Goal: Transaction & Acquisition: Purchase product/service

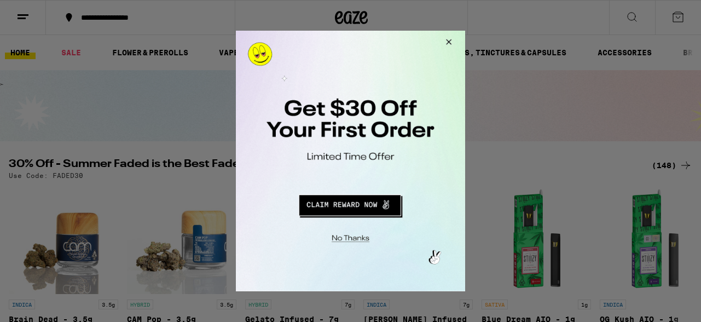
click at [449, 42] on button "Close Modal" at bounding box center [447, 44] width 30 height 26
